Goal: Information Seeking & Learning: Learn about a topic

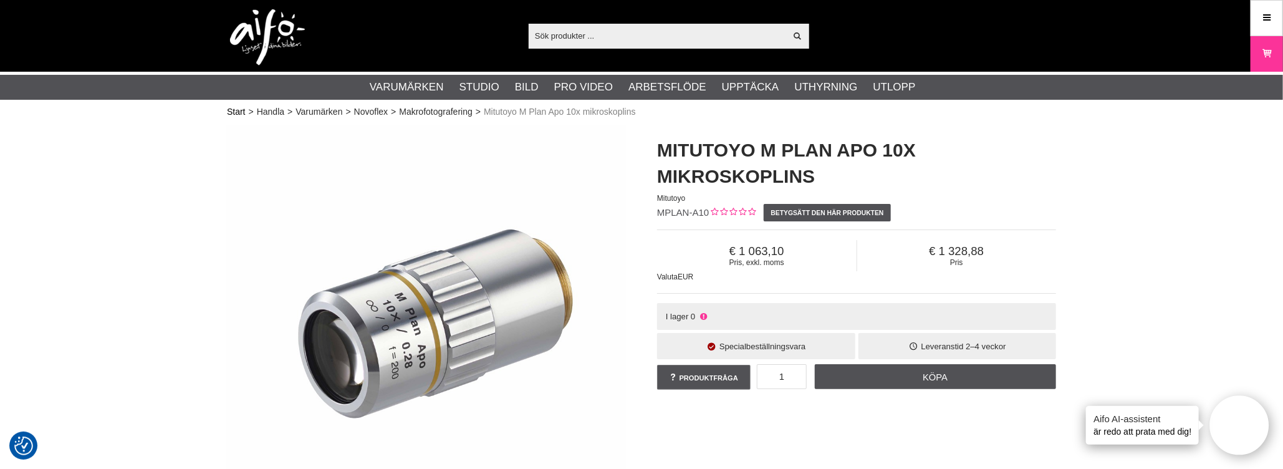
click at [229, 111] on font "Start" at bounding box center [236, 112] width 19 height 10
click at [277, 108] on font "Handla" at bounding box center [270, 112] width 27 height 10
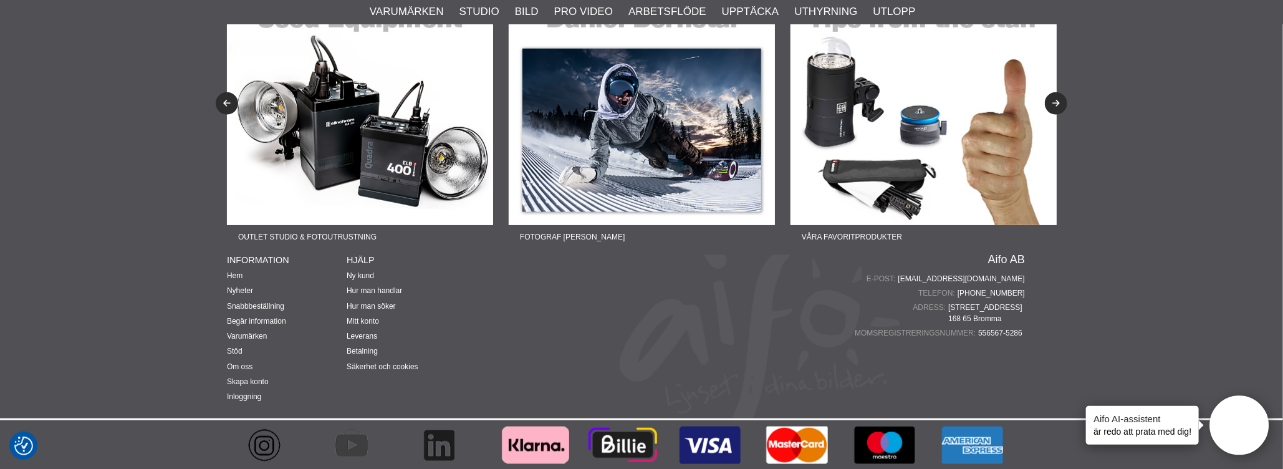
scroll to position [678, 0]
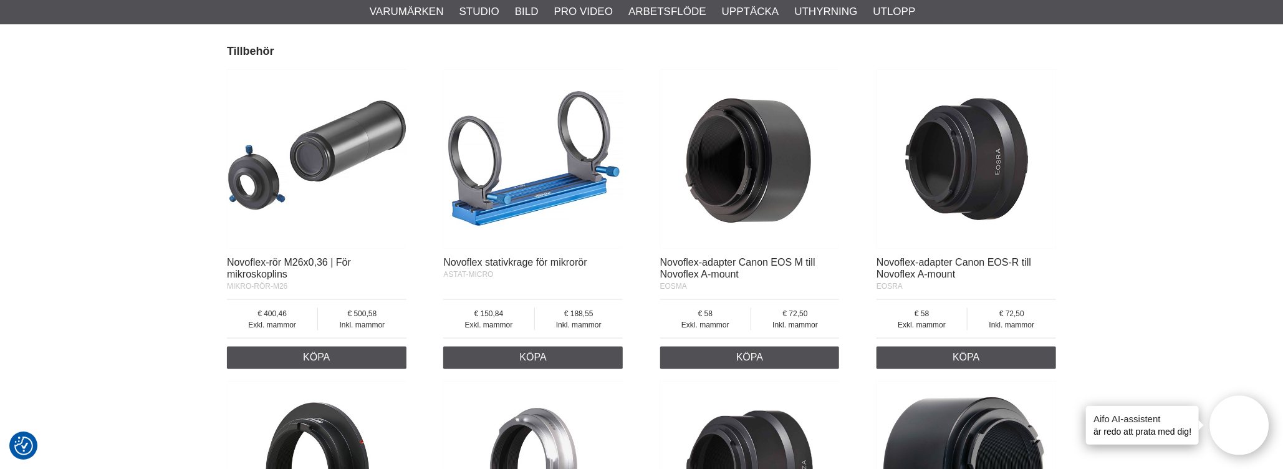
scroll to position [935, 0]
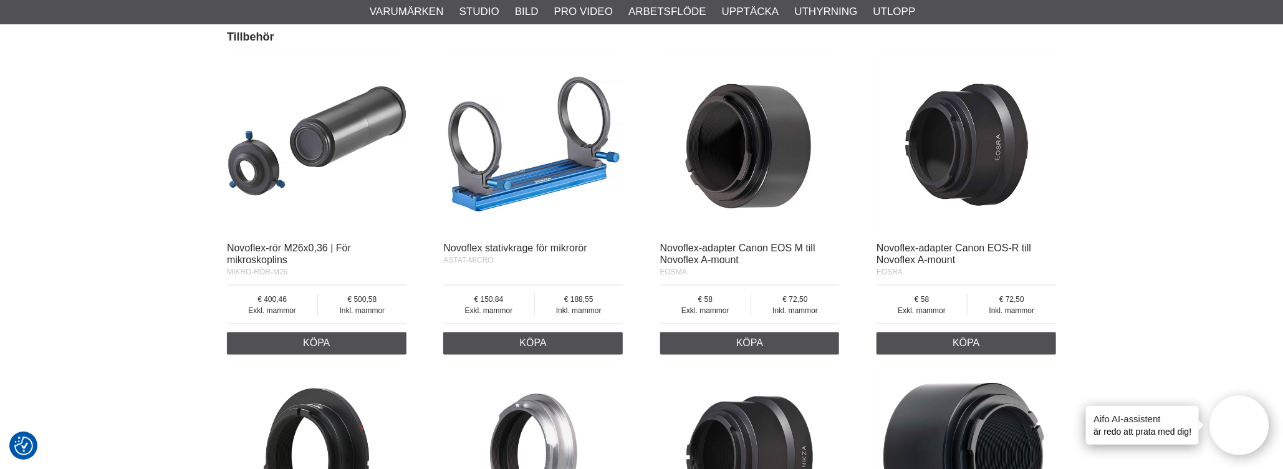
click at [552, 176] on img at bounding box center [533, 145] width 180 height 180
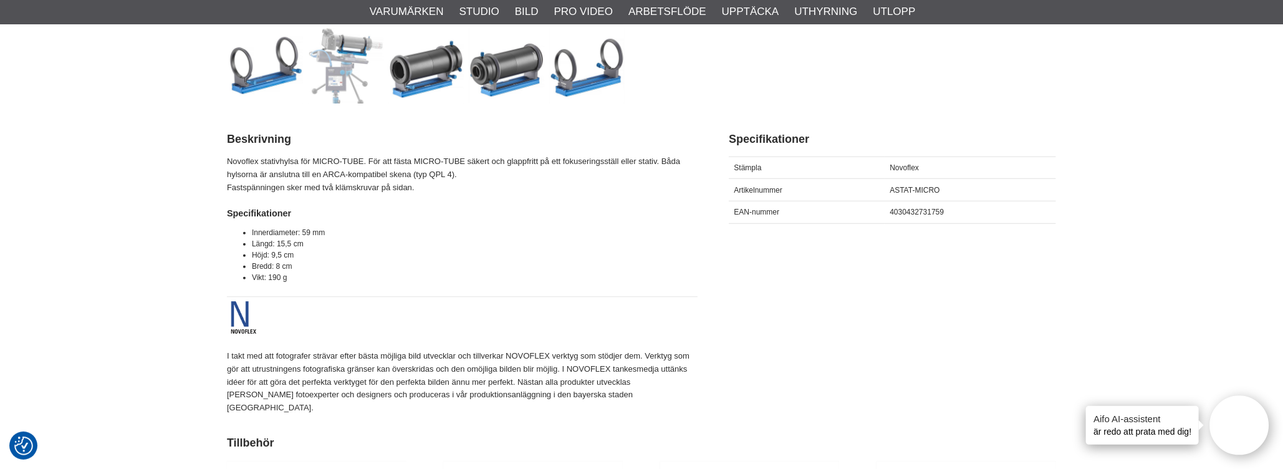
scroll to position [436, 0]
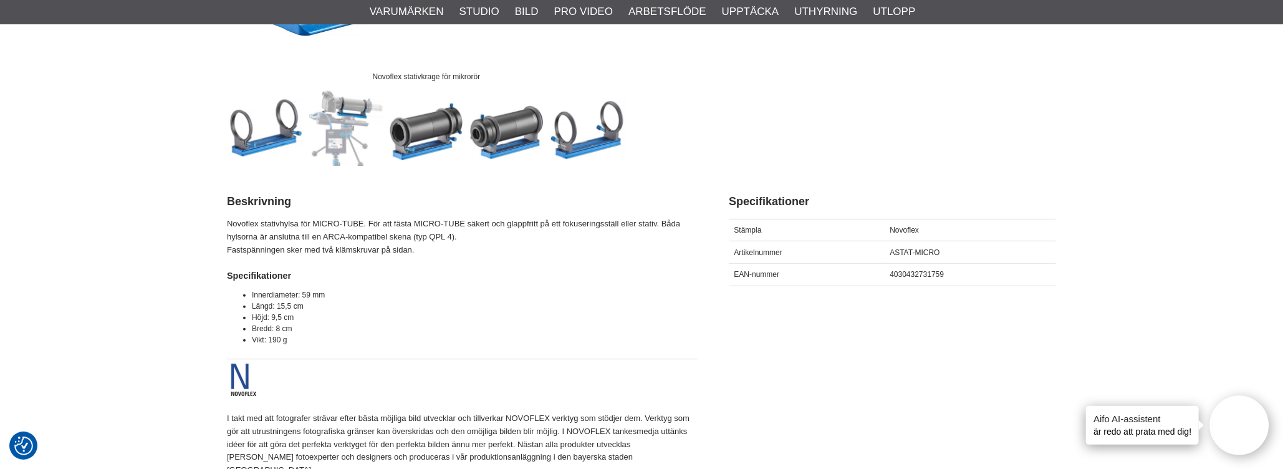
click at [347, 124] on img at bounding box center [346, 127] width 75 height 75
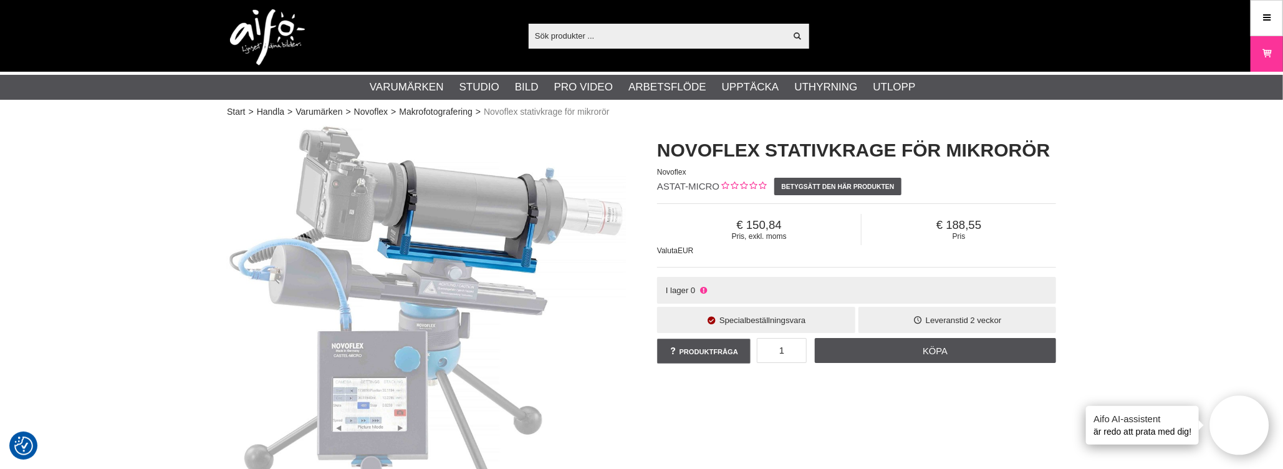
scroll to position [0, 0]
click at [437, 113] on font "Makrofotografering" at bounding box center [436, 112] width 74 height 10
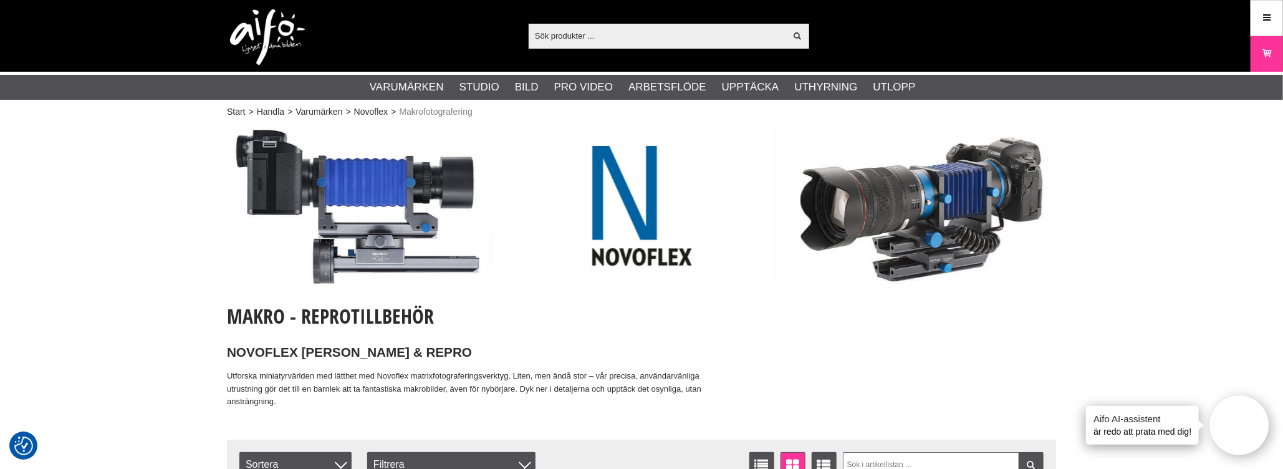
click at [371, 234] on img at bounding box center [360, 206] width 266 height 162
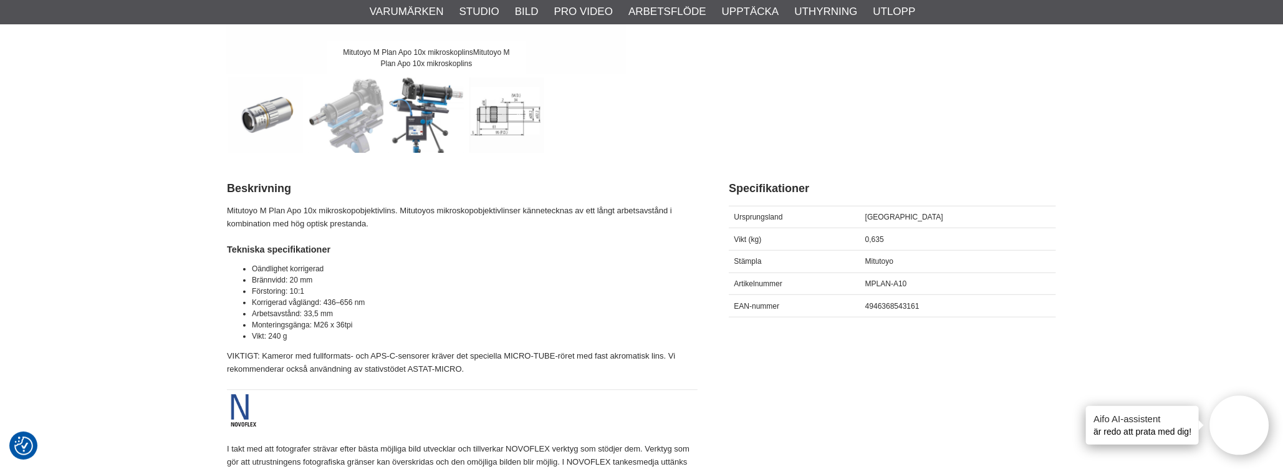
scroll to position [312, 0]
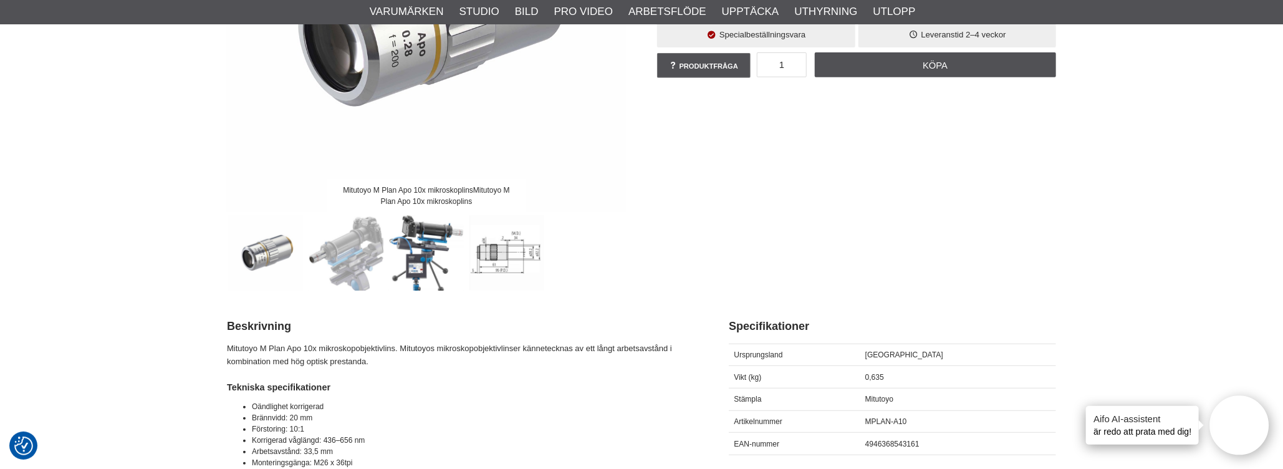
click at [415, 269] on img at bounding box center [426, 252] width 75 height 75
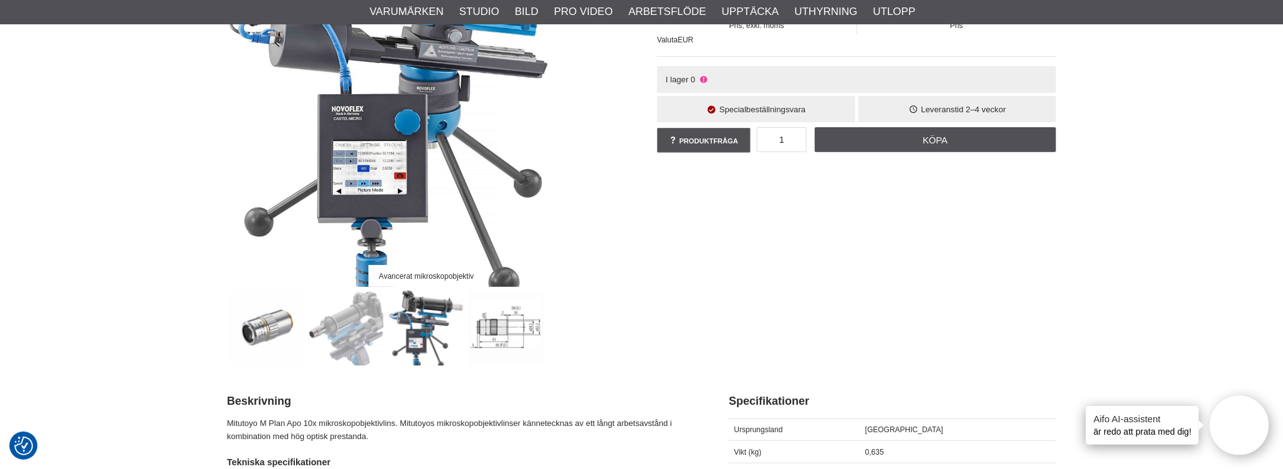
scroll to position [374, 0]
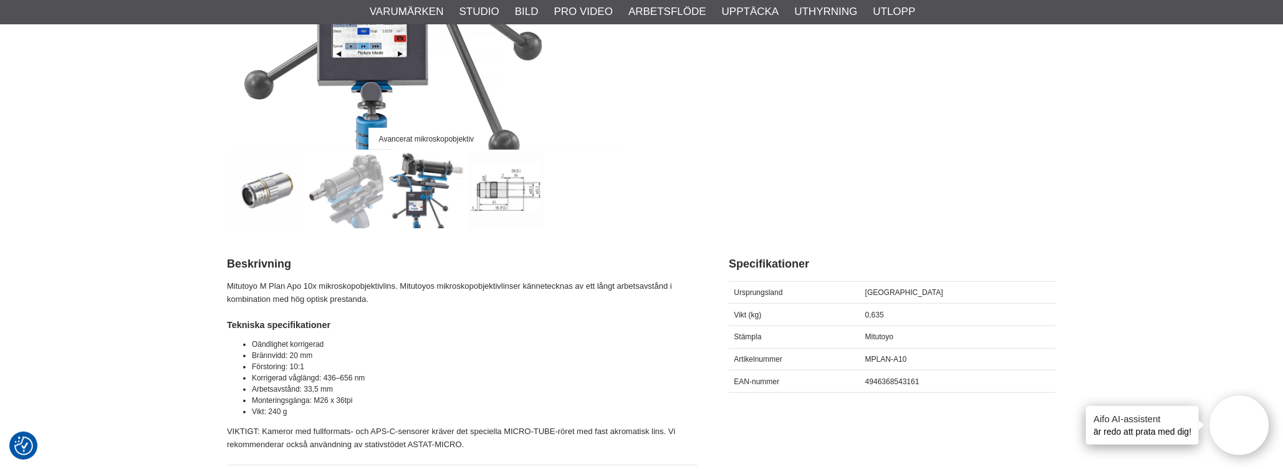
click at [512, 194] on img at bounding box center [506, 190] width 75 height 75
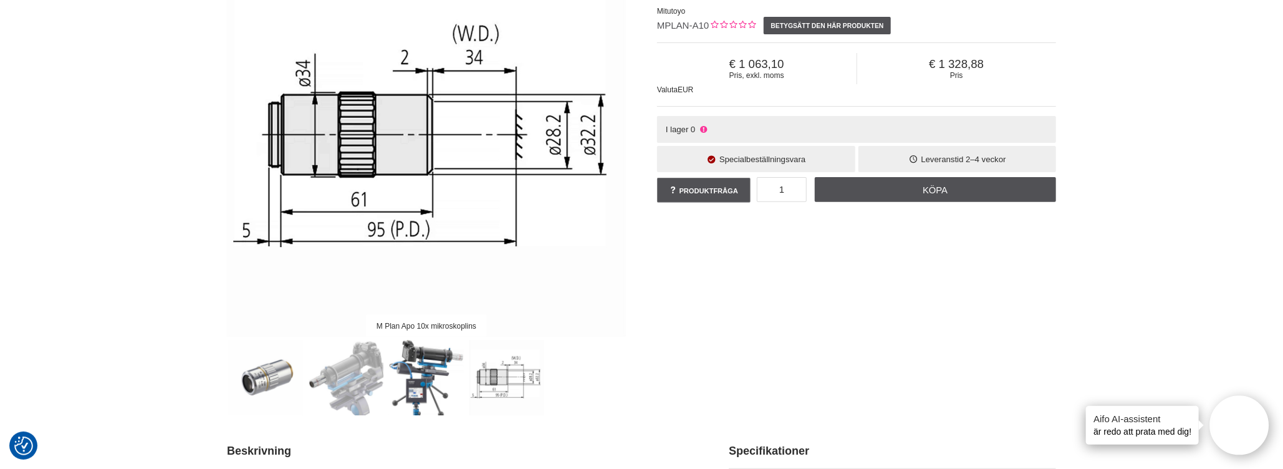
scroll to position [0, 0]
